Goal: Task Accomplishment & Management: Complete application form

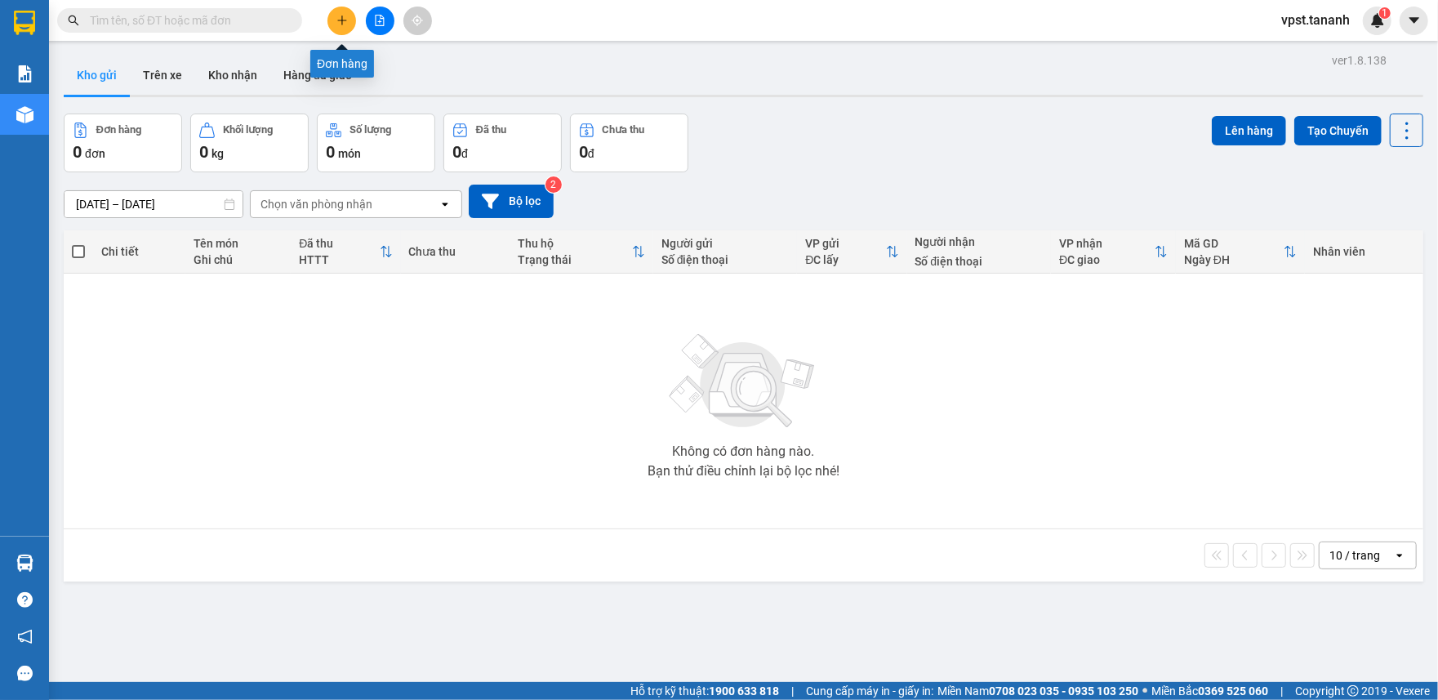
click at [344, 24] on icon "plus" at bounding box center [342, 20] width 11 height 11
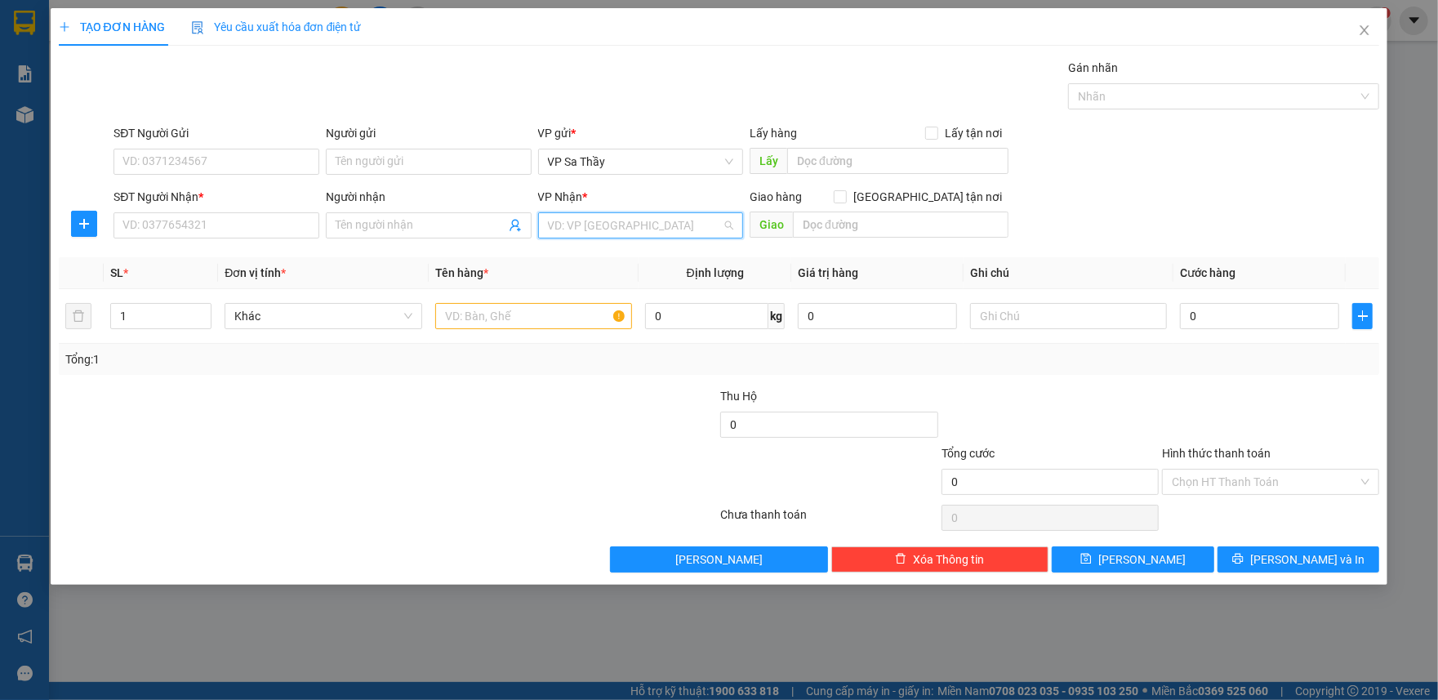
click at [563, 223] on input "search" at bounding box center [635, 225] width 175 height 25
click at [840, 220] on input "text" at bounding box center [901, 225] width 216 height 26
type input "CẦU ÔNG BỐ"
click at [621, 229] on input "search" at bounding box center [635, 225] width 175 height 25
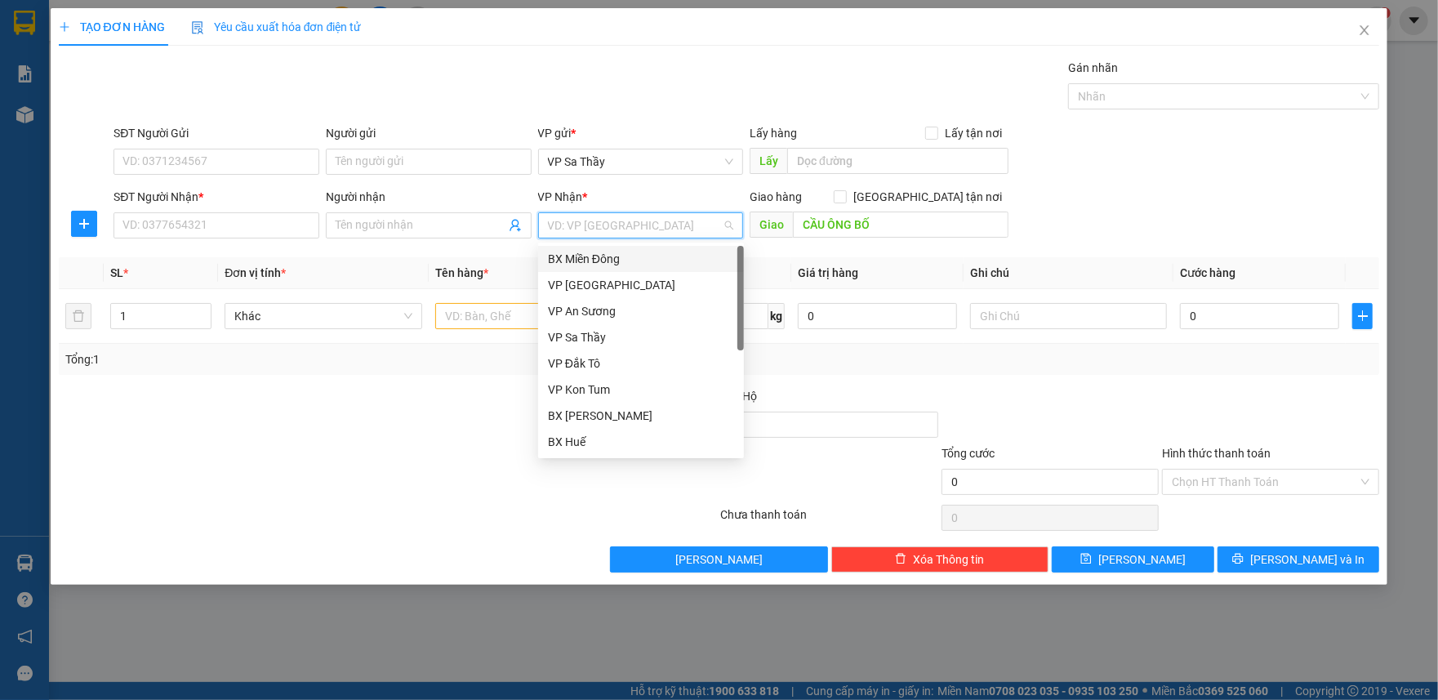
click at [619, 262] on div "BX Miền Đông" at bounding box center [641, 259] width 186 height 18
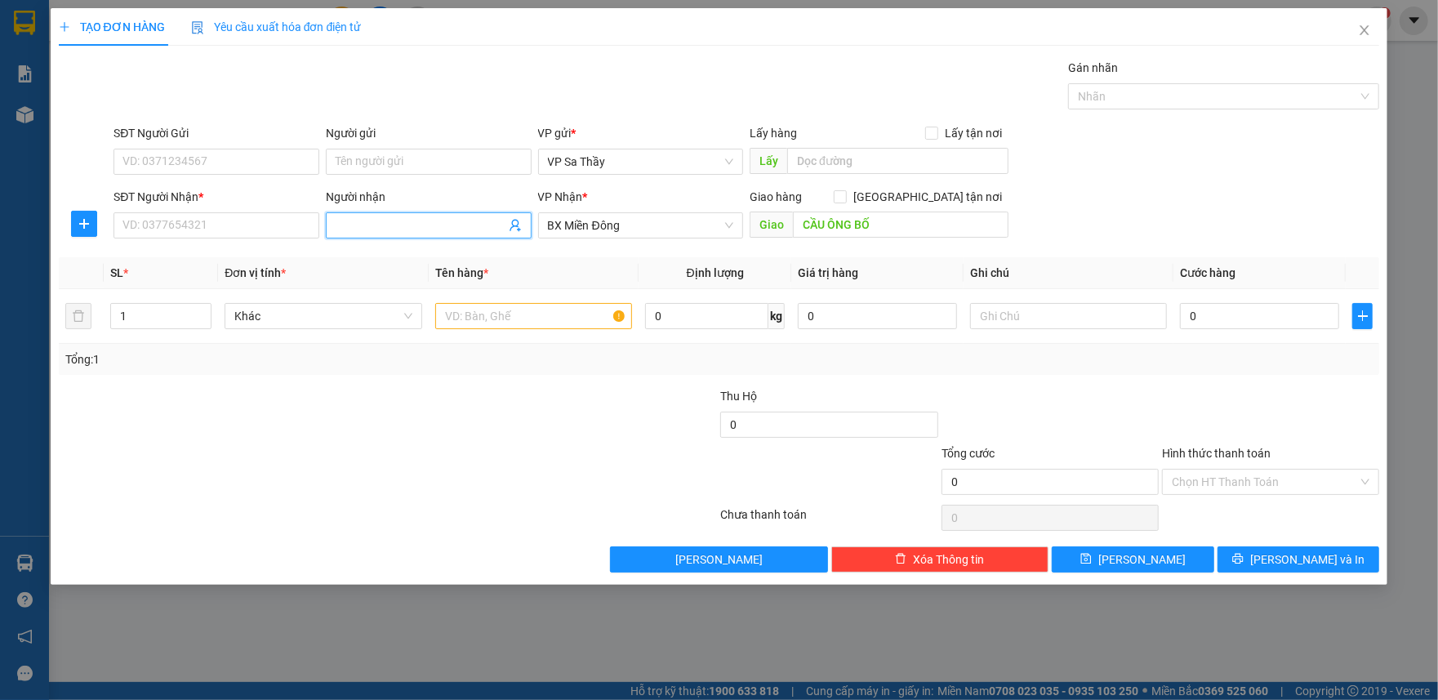
click at [371, 234] on input "Người nhận" at bounding box center [421, 225] width 170 height 18
click at [462, 321] on input "text" at bounding box center [533, 316] width 197 height 26
type input "1TG"
click at [374, 154] on input "Người gửi" at bounding box center [429, 162] width 206 height 26
type input "A VUI"
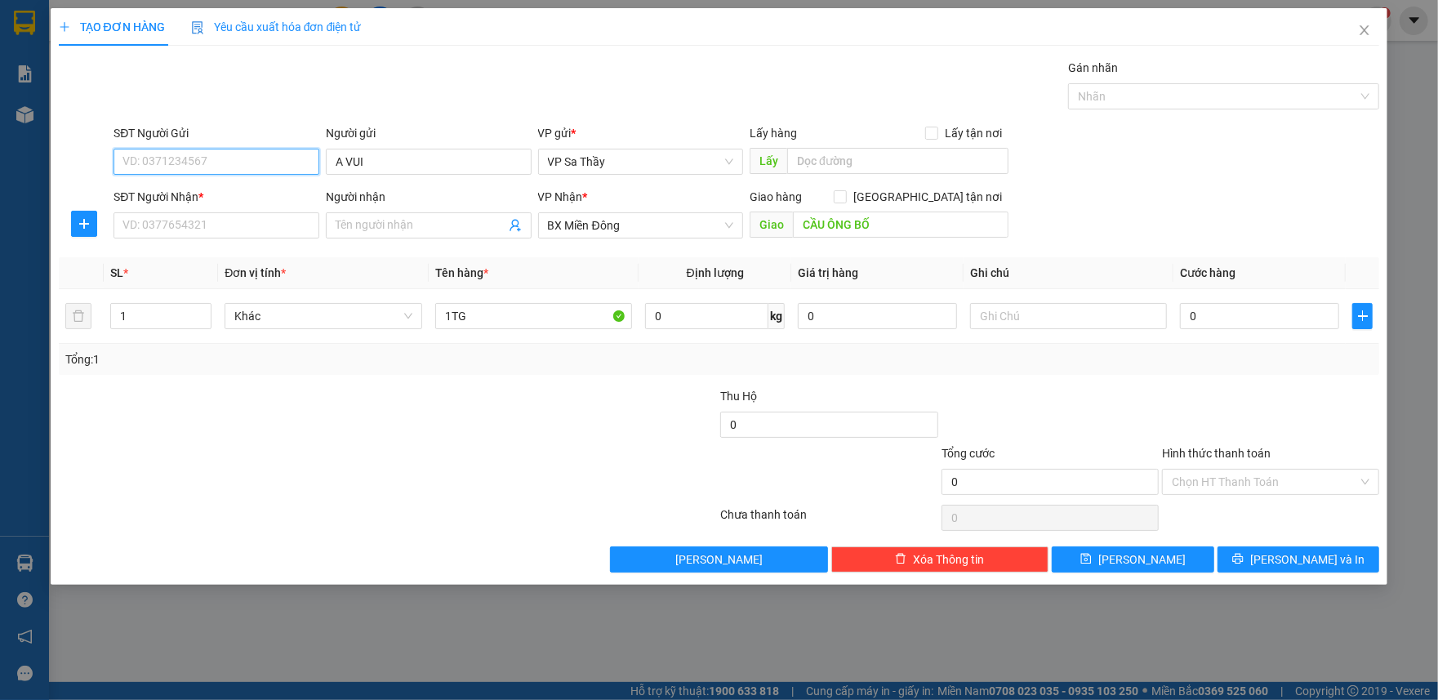
click at [263, 160] on input "SĐT Người Gửi" at bounding box center [217, 162] width 206 height 26
type input "0969889814"
click at [268, 217] on input "SĐT Người Nhận *" at bounding box center [217, 225] width 206 height 26
click at [369, 230] on input "Người nhận" at bounding box center [421, 225] width 170 height 18
click at [910, 230] on input "CẦU ÔNG BỐ" at bounding box center [901, 225] width 216 height 26
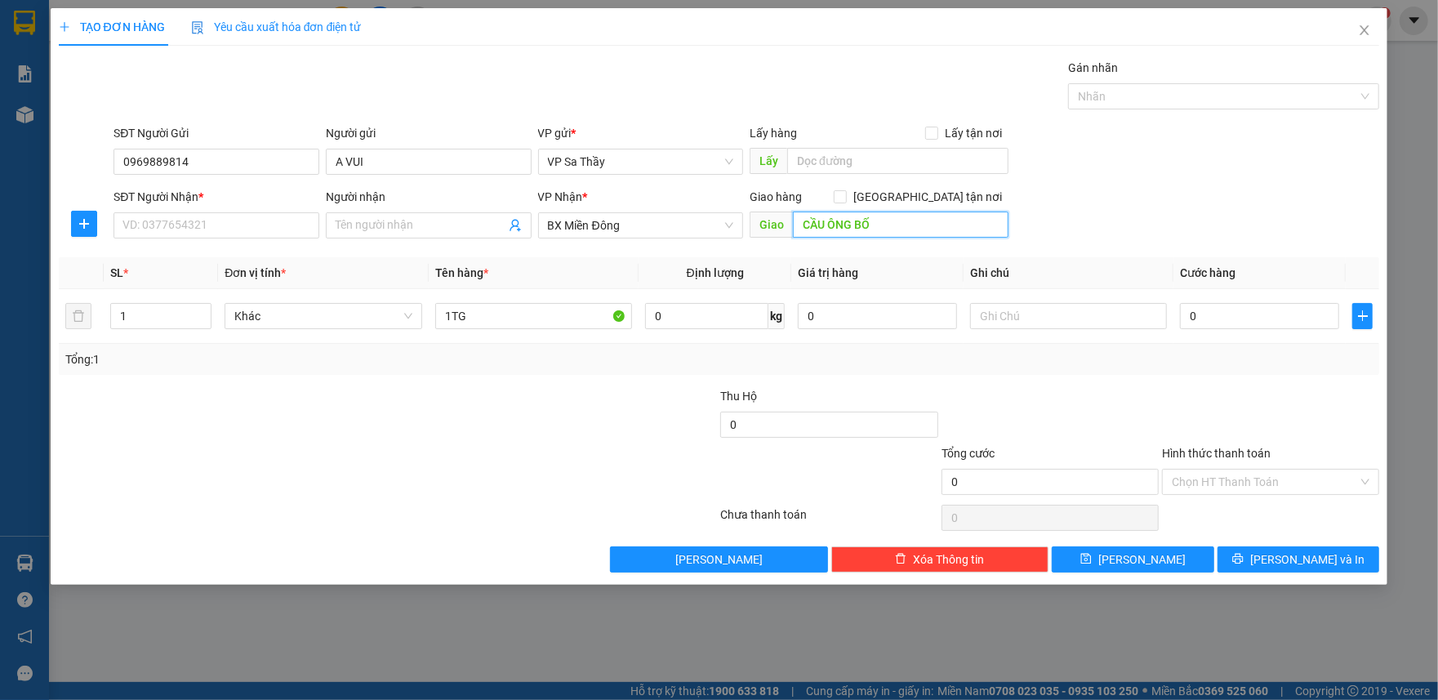
click at [893, 226] on input "CẦU ÔNG BỐ" at bounding box center [901, 225] width 216 height 26
type input "CẦU ÔNG BỐ"
click at [194, 233] on input "SĐT Người Nhận *" at bounding box center [217, 225] width 206 height 26
type input "0878505829"
click at [1019, 318] on input "text" at bounding box center [1068, 316] width 197 height 26
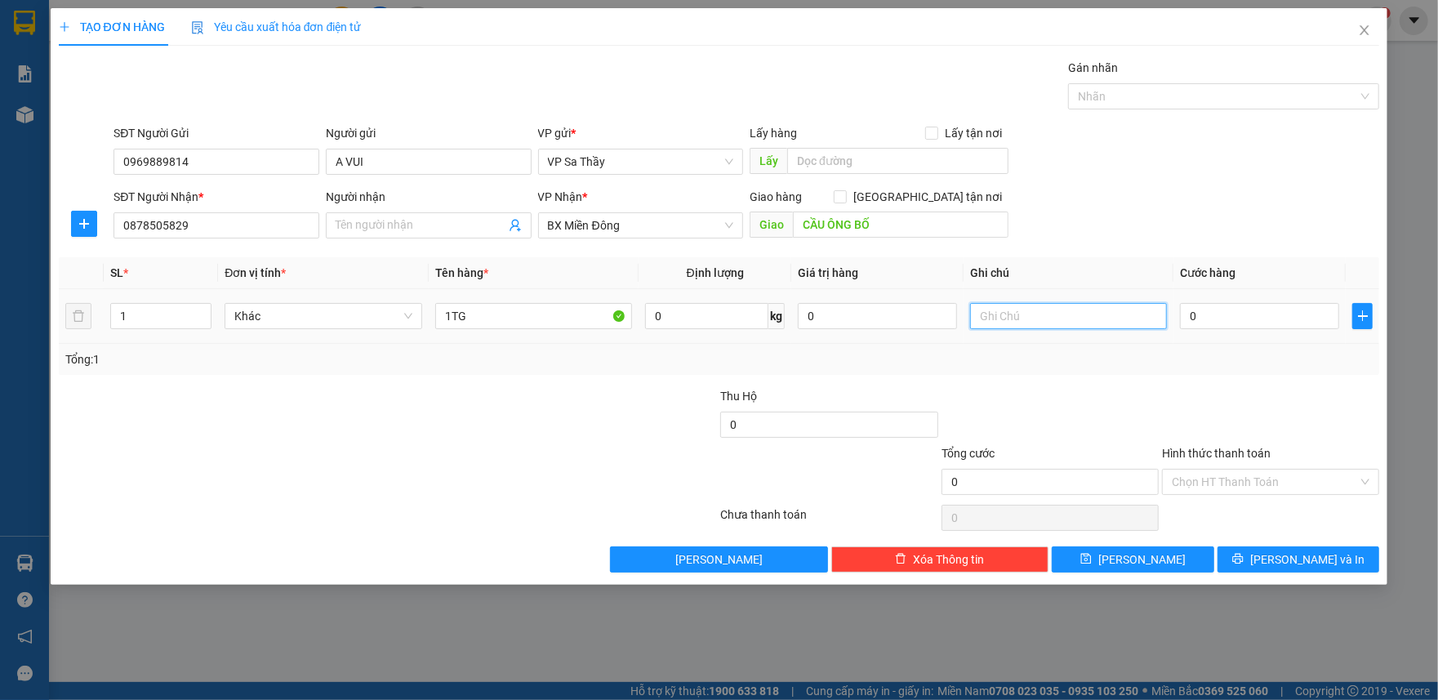
type input "D"
type input "ĐỒ ĂN (GỌI TRƯỚC 1 TIẾNG)"
click at [1190, 327] on input "0" at bounding box center [1259, 316] width 159 height 26
drag, startPoint x: 216, startPoint y: 223, endPoint x: 46, endPoint y: 263, distance: 175.3
click at [47, 263] on div "TẠO ĐƠN HÀNG Yêu cầu xuất hóa đơn điện tử Transit Pickup Surcharge Ids Transit …" at bounding box center [719, 350] width 1438 height 700
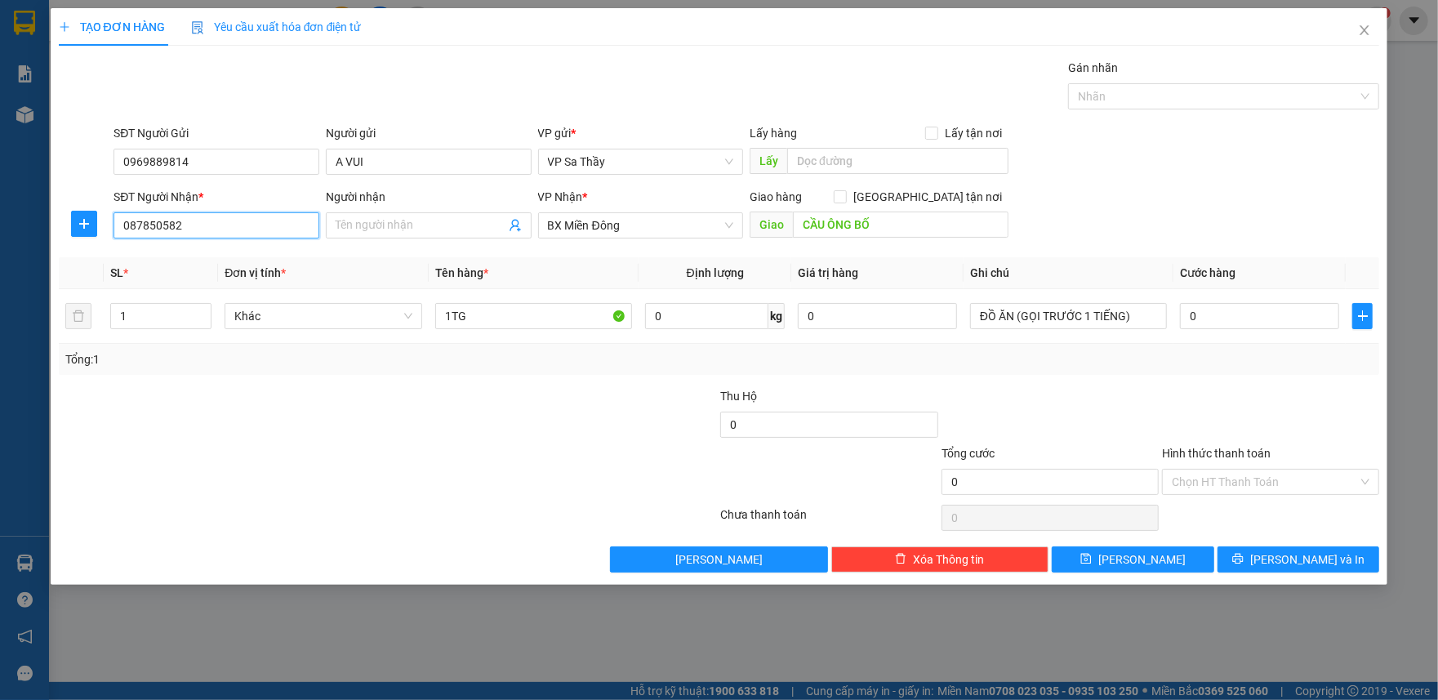
type input "0878505829"
click at [164, 227] on input "0878505829" at bounding box center [217, 225] width 206 height 26
click at [149, 230] on input "0878505829" at bounding box center [217, 225] width 206 height 26
click at [371, 224] on input "Người nhận" at bounding box center [421, 225] width 170 height 18
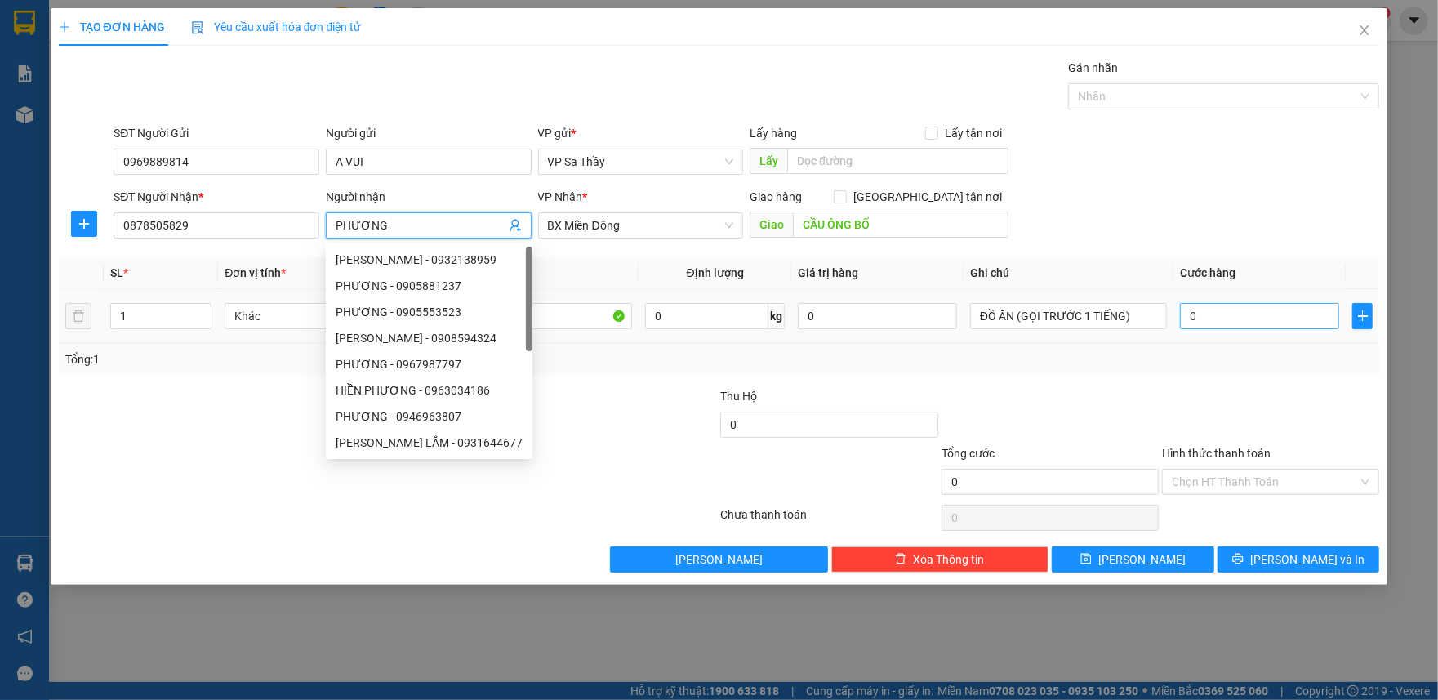
type input "PHƯƠNG"
click at [1189, 325] on input "0" at bounding box center [1259, 316] width 159 height 26
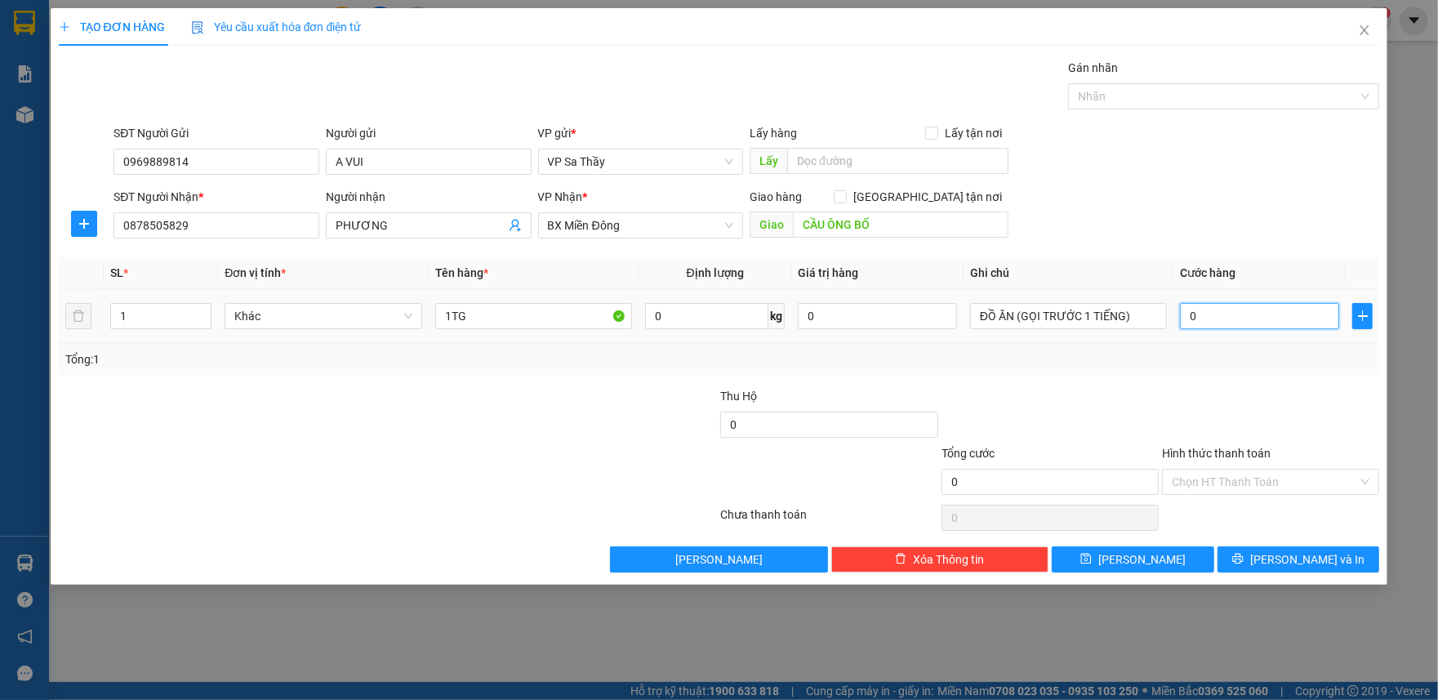
type input "8"
type input "80"
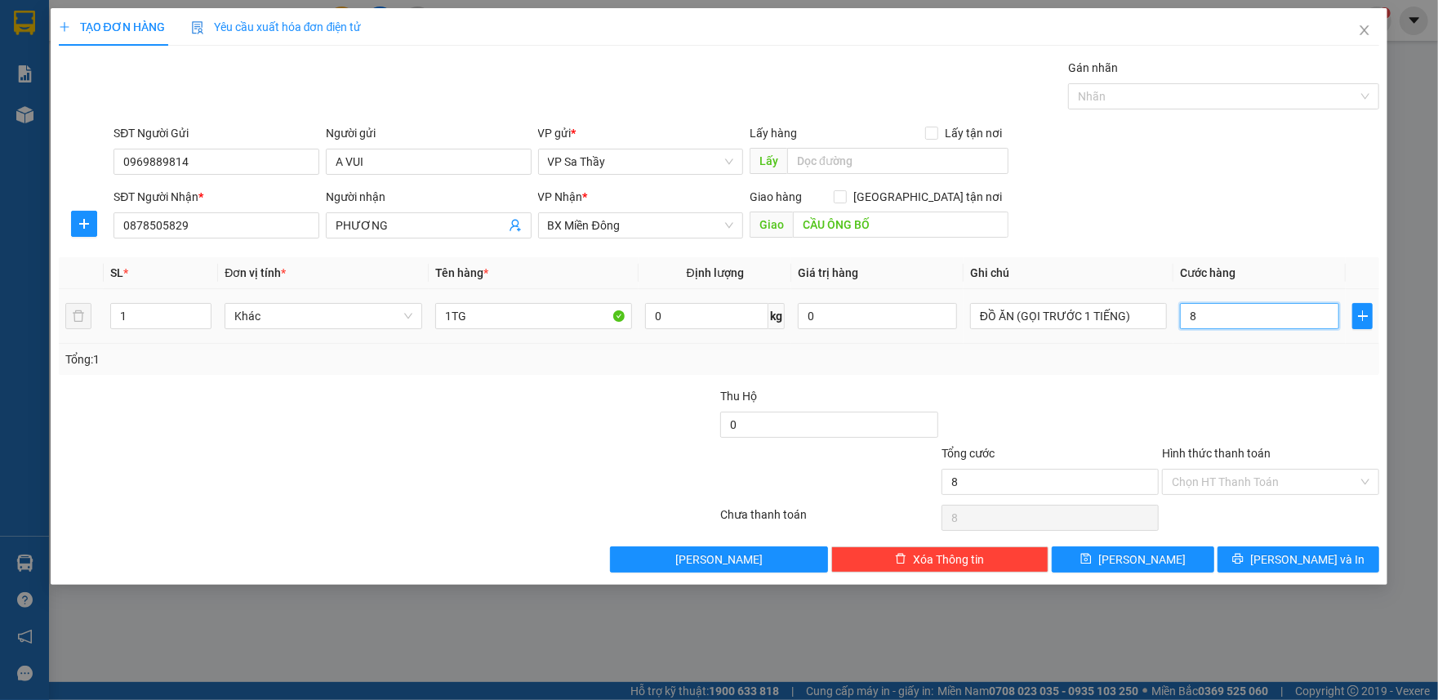
type input "80"
type input "800"
type input "8.000"
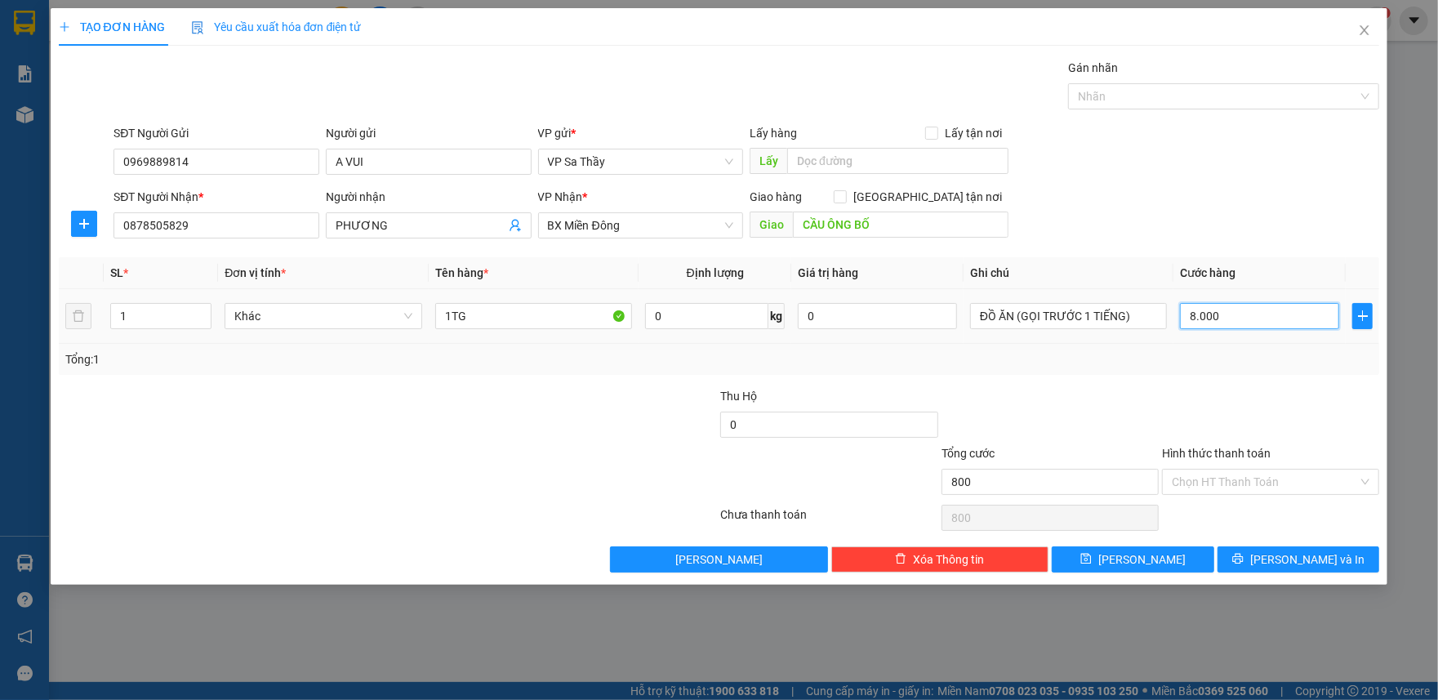
type input "8.000"
type input "80.000"
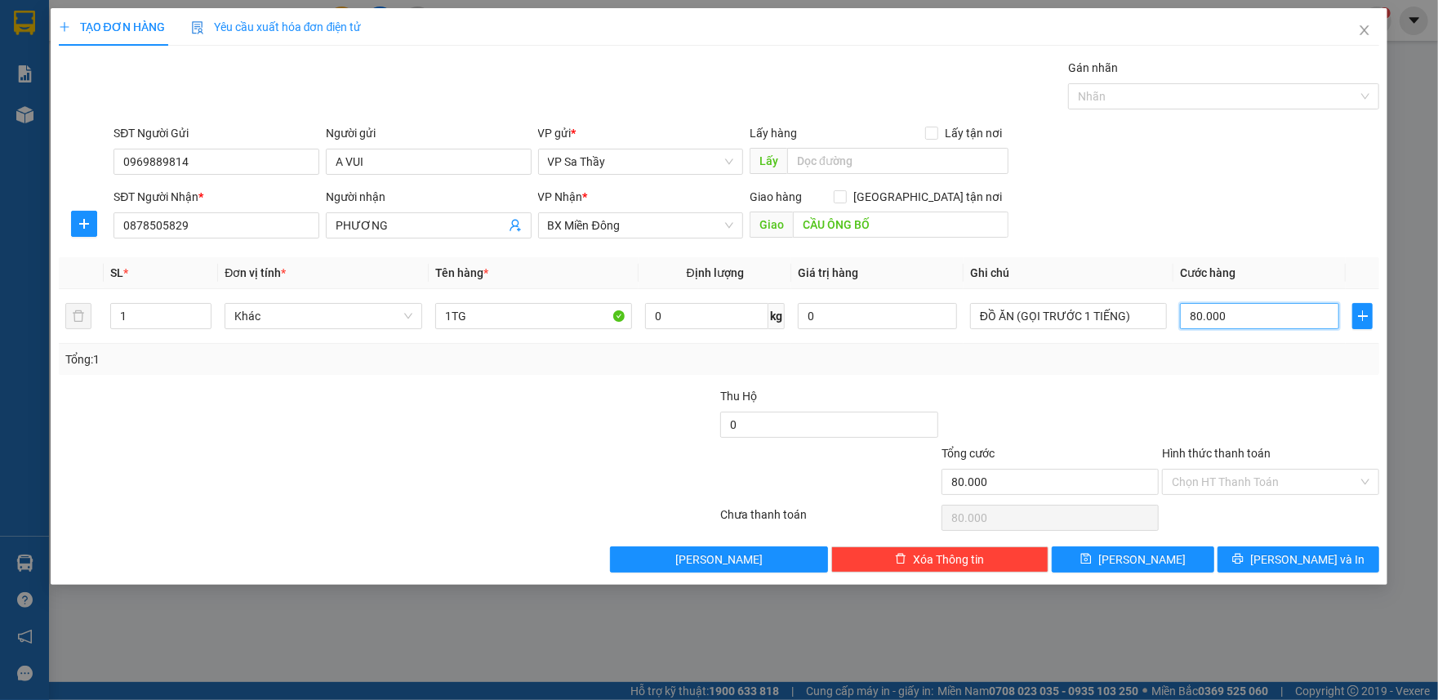
type input "80.000"
drag, startPoint x: 206, startPoint y: 152, endPoint x: 360, endPoint y: 596, distance: 470.4
click at [82, 183] on form "SĐT Người Gửi 0969889814 0969889814 Người gửi A VUI VP gửi * VP Sa Thầy Lấy hàn…" at bounding box center [720, 184] width 1322 height 121
click at [1243, 563] on icon "printer" at bounding box center [1238, 559] width 11 height 11
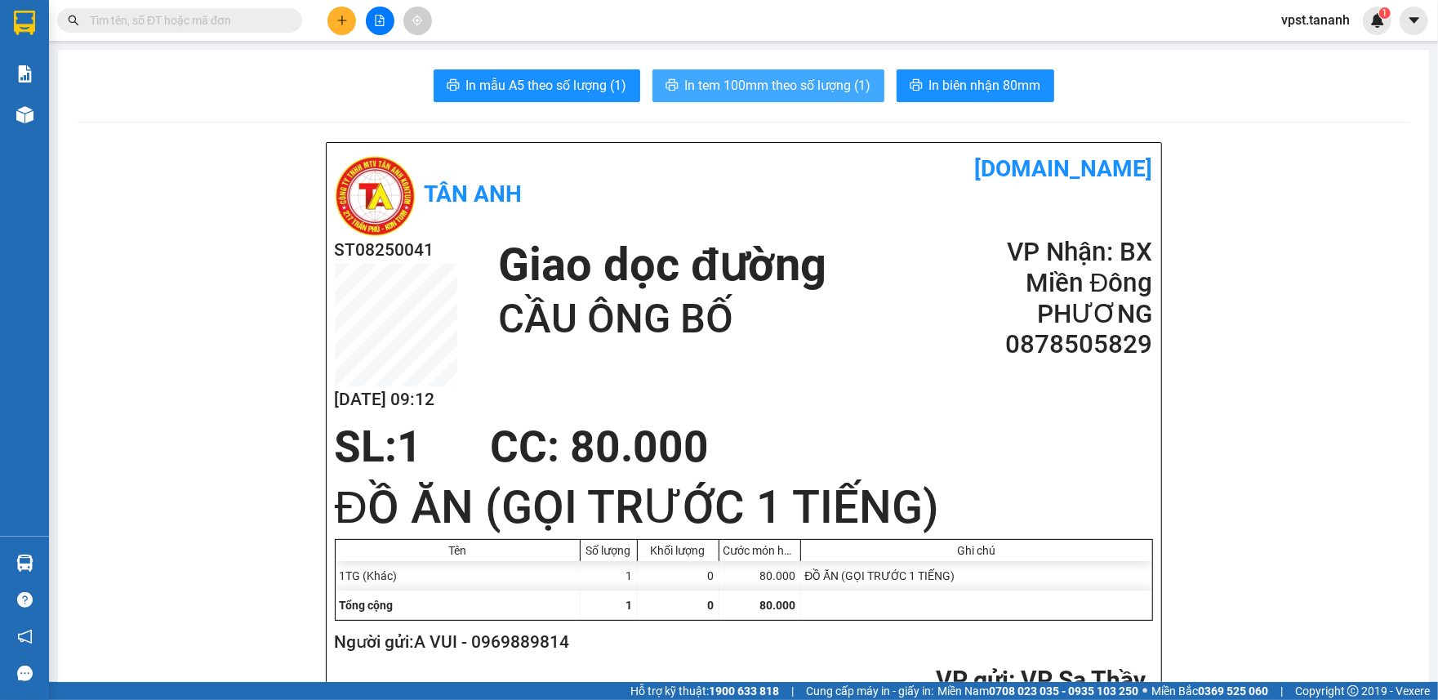
click at [752, 75] on span "In tem 100mm theo số lượng (1)" at bounding box center [778, 85] width 186 height 20
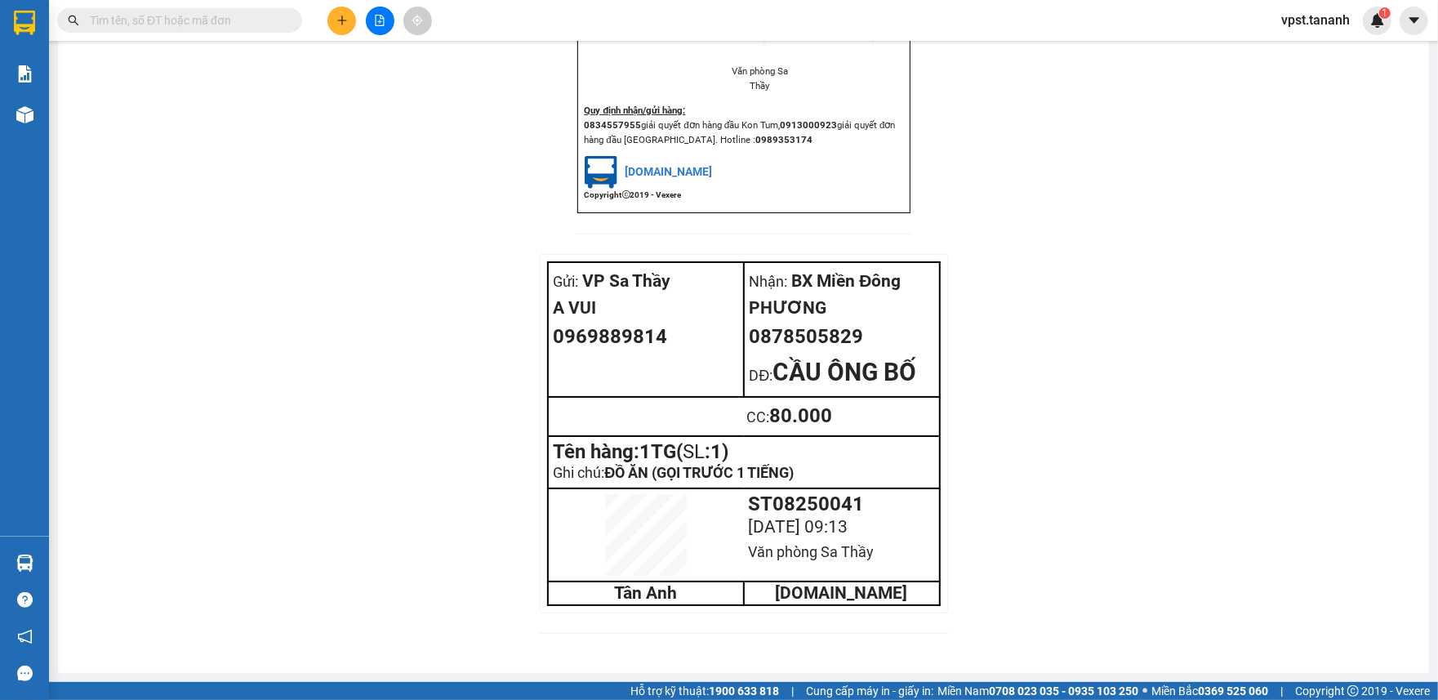
scroll to position [1798, 0]
